Goal: Information Seeking & Learning: Learn about a topic

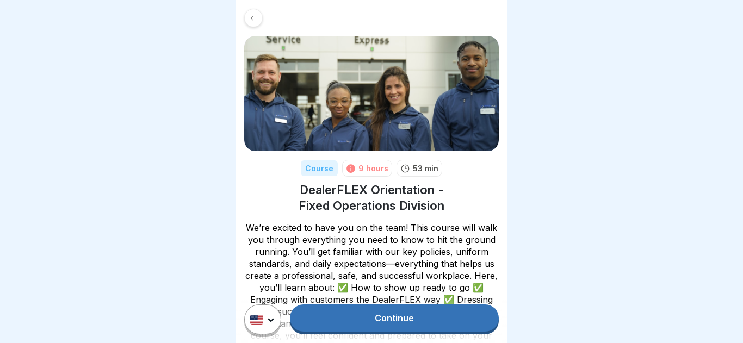
click at [413, 320] on link "Continue" at bounding box center [394, 317] width 209 height 27
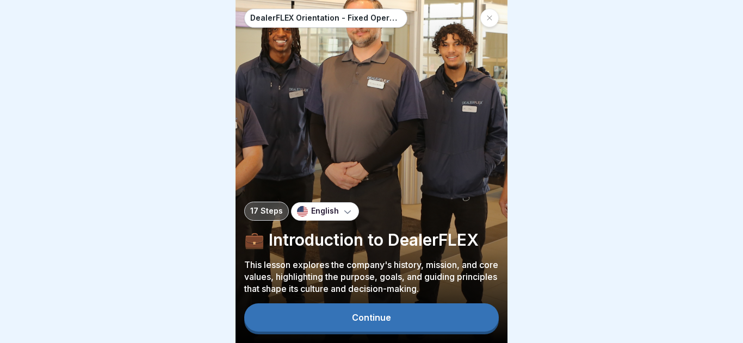
drag, startPoint x: 413, startPoint y: 320, endPoint x: 415, endPoint y: 204, distance: 116.3
click at [415, 204] on div "DealerFLEX Orientation - Fixed Operations Division 17 Steps English 💼 Introduct…" at bounding box center [371, 171] width 272 height 343
click at [412, 186] on div "DealerFLEX Orientation - Fixed Operations Division 17 Steps English 💼 Introduct…" at bounding box center [371, 171] width 272 height 343
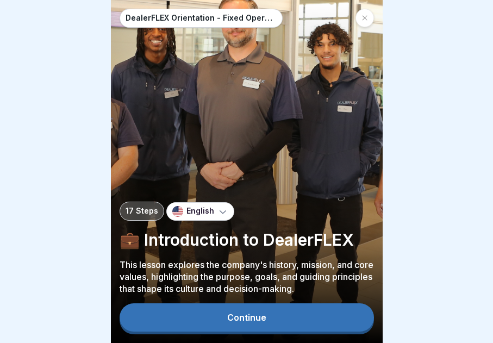
click at [367, 17] on icon at bounding box center [364, 18] width 7 height 7
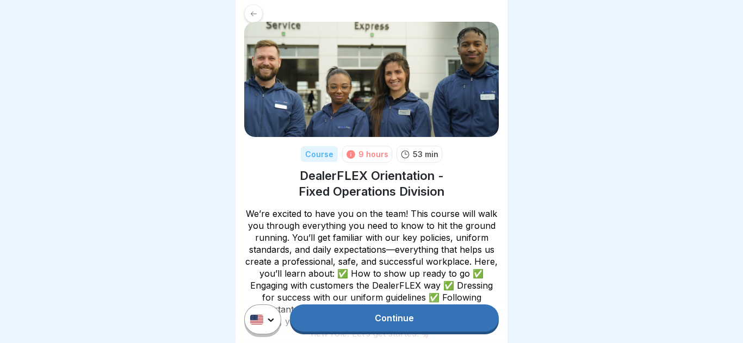
scroll to position [16, 0]
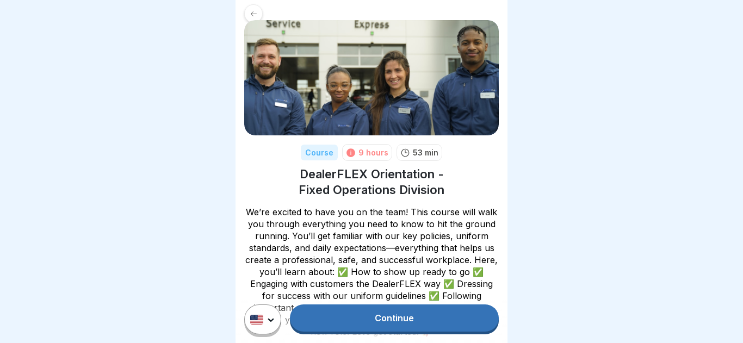
click at [434, 309] on link "Continue" at bounding box center [394, 317] width 209 height 27
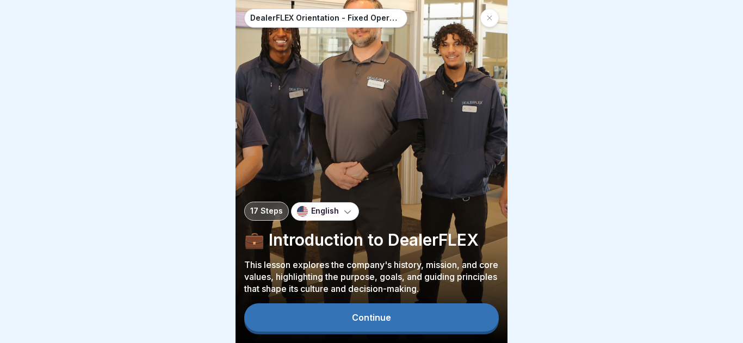
click at [434, 309] on button "Continue" at bounding box center [371, 317] width 254 height 28
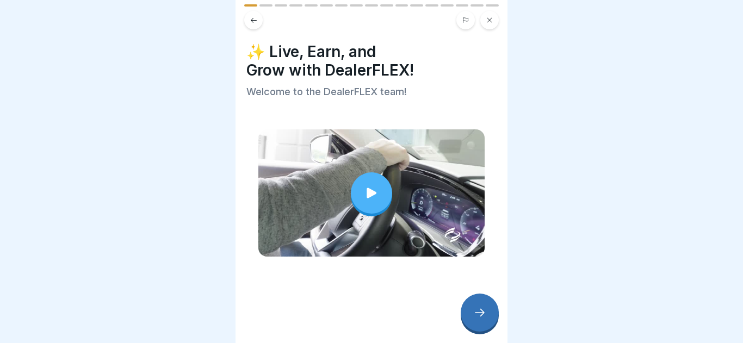
click at [365, 198] on icon at bounding box center [371, 192] width 15 height 15
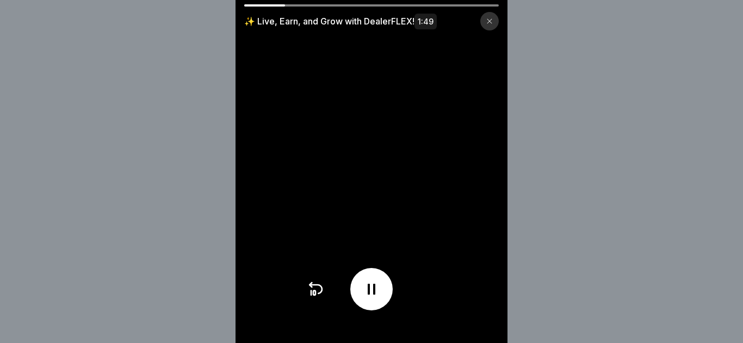
drag, startPoint x: 383, startPoint y: 332, endPoint x: 431, endPoint y: 296, distance: 59.4
click at [431, 296] on div "✨ Live, Earn, and Grow with DealerFLEX! 1:49" at bounding box center [371, 171] width 272 height 343
click at [315, 290] on icon at bounding box center [315, 288] width 17 height 17
click at [370, 276] on div at bounding box center [371, 289] width 42 height 42
click at [386, 300] on div at bounding box center [371, 289] width 42 height 42
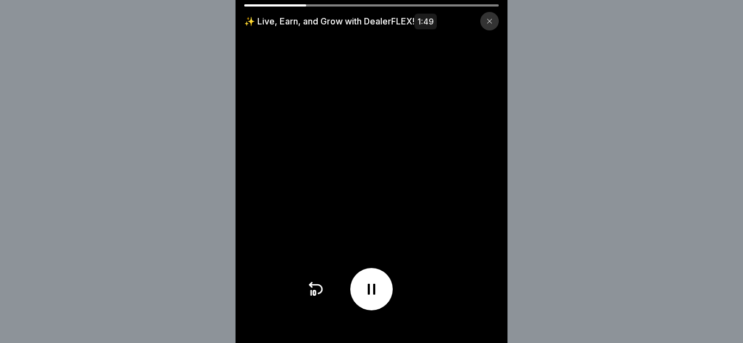
click at [384, 298] on div at bounding box center [371, 289] width 42 height 42
